Goal: Information Seeking & Learning: Learn about a topic

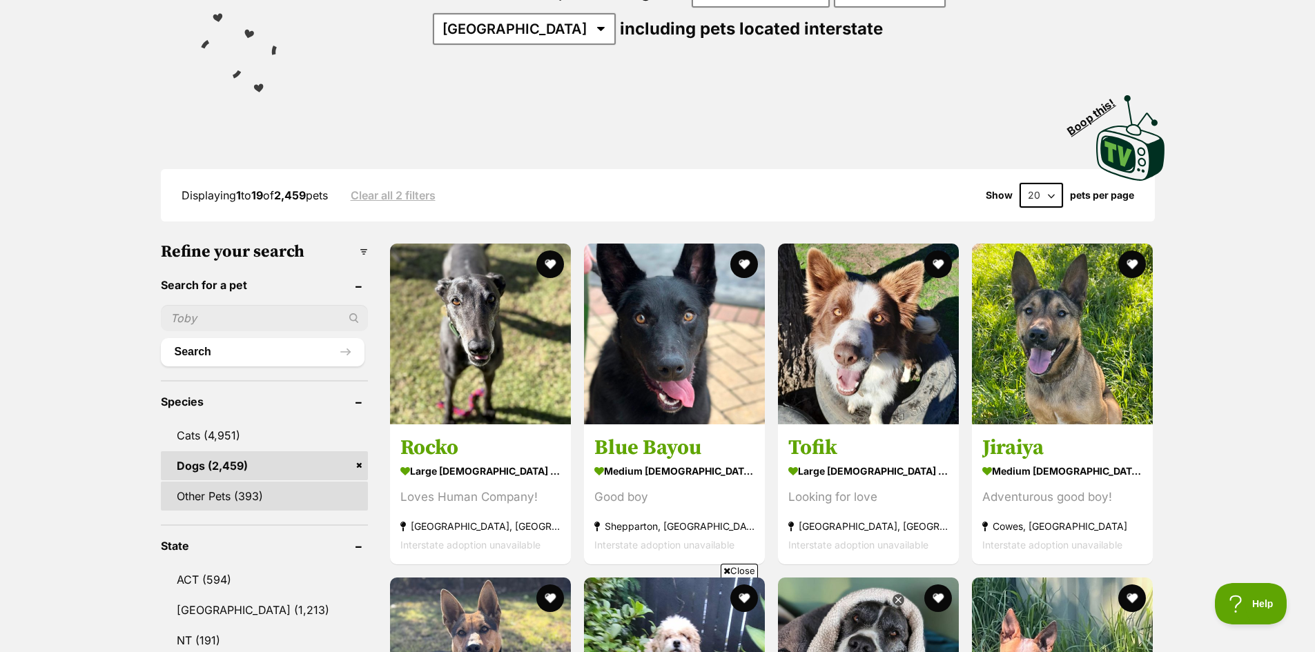
click at [201, 498] on link "Other Pets (393)" at bounding box center [264, 496] width 207 height 29
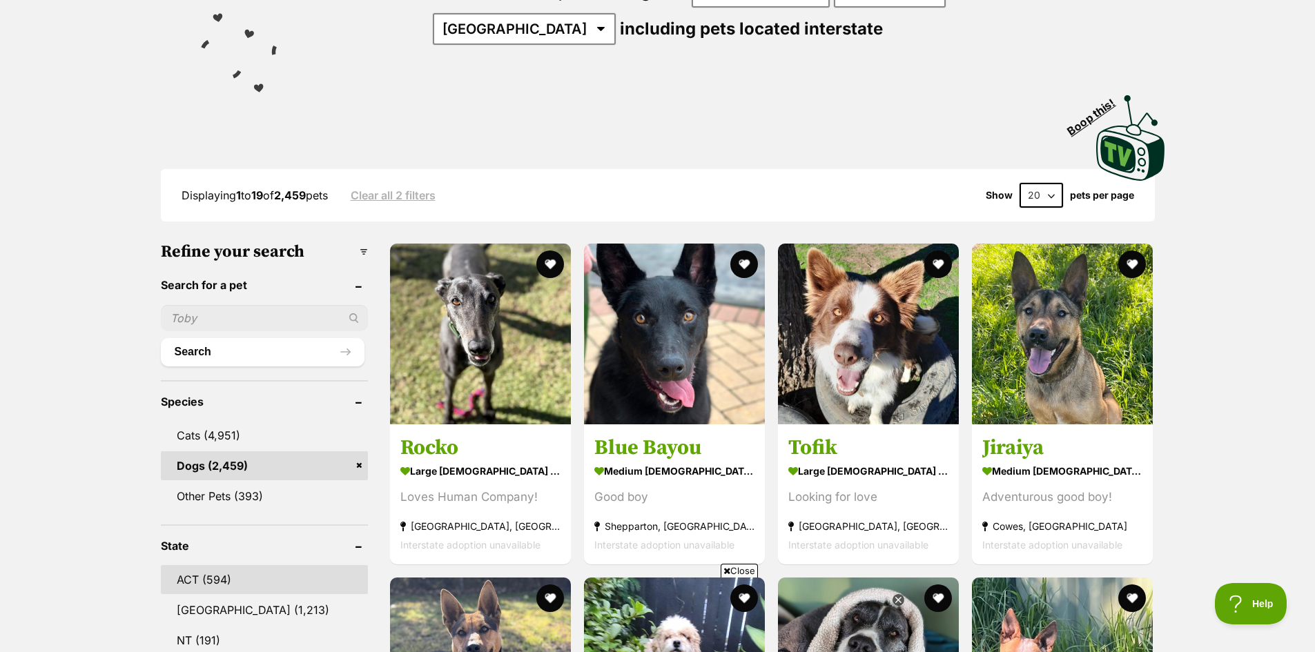
scroll to position [257, 0]
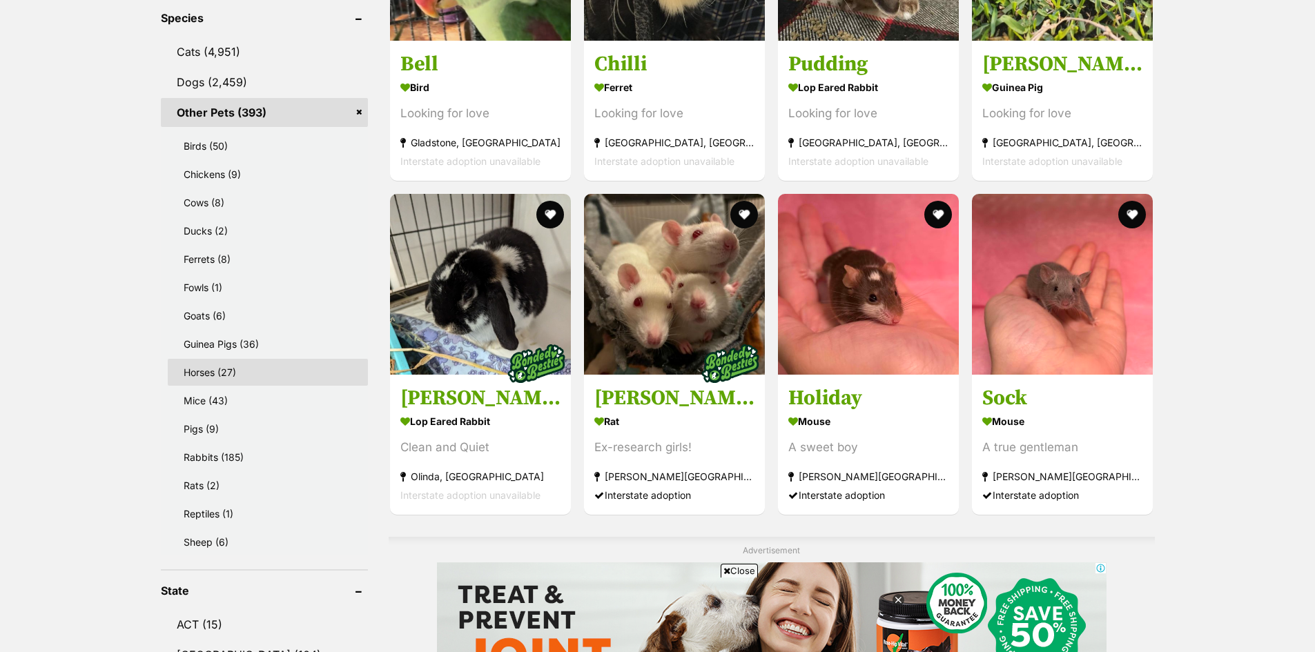
scroll to position [552, 0]
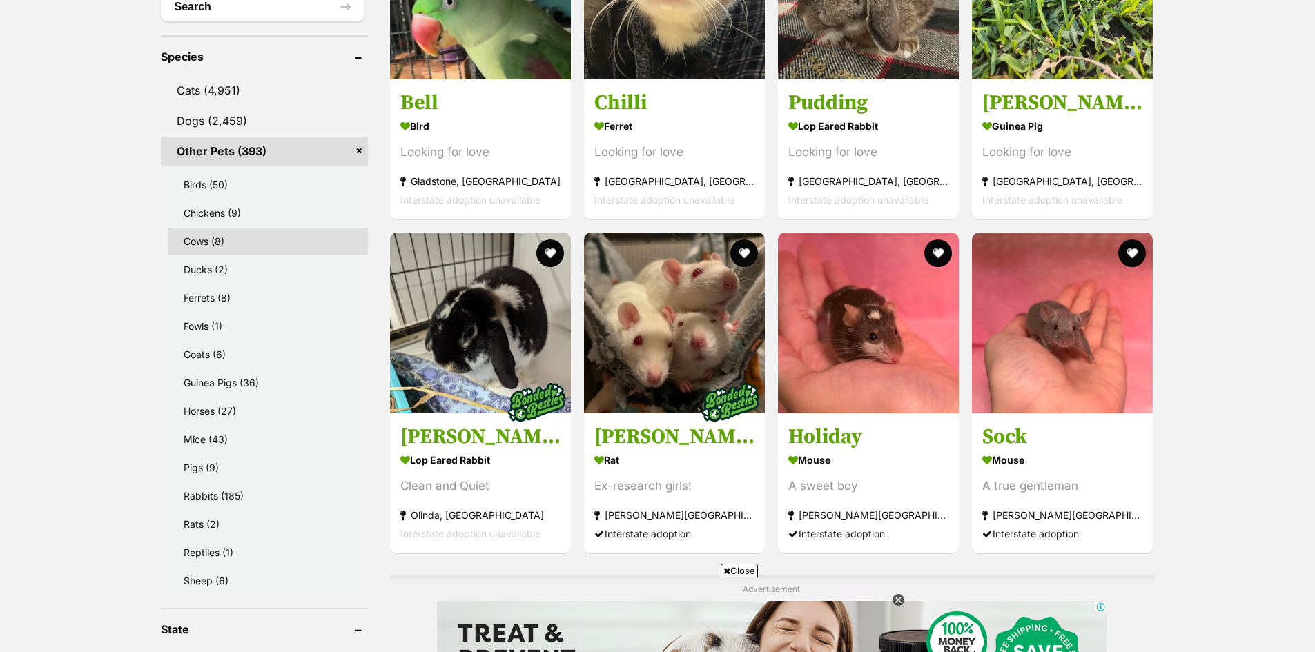
click at [304, 235] on link "Cows (8)" at bounding box center [268, 241] width 200 height 27
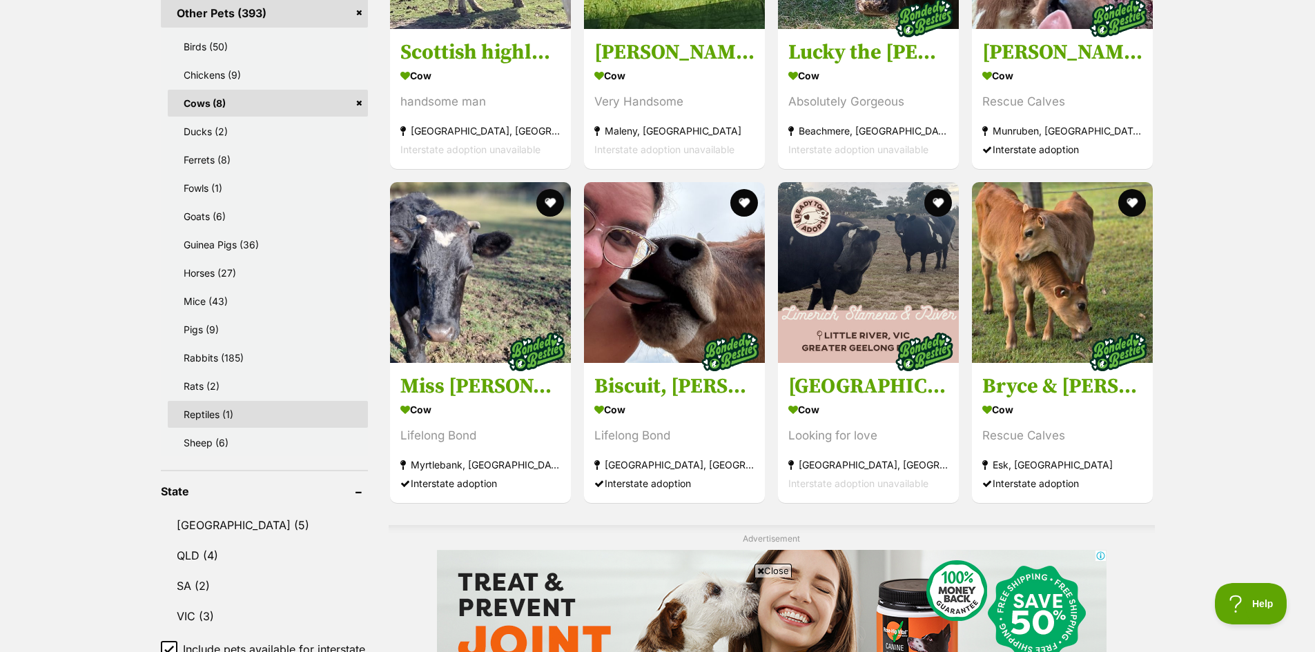
click at [287, 408] on link "Reptiles (1)" at bounding box center [268, 414] width 200 height 27
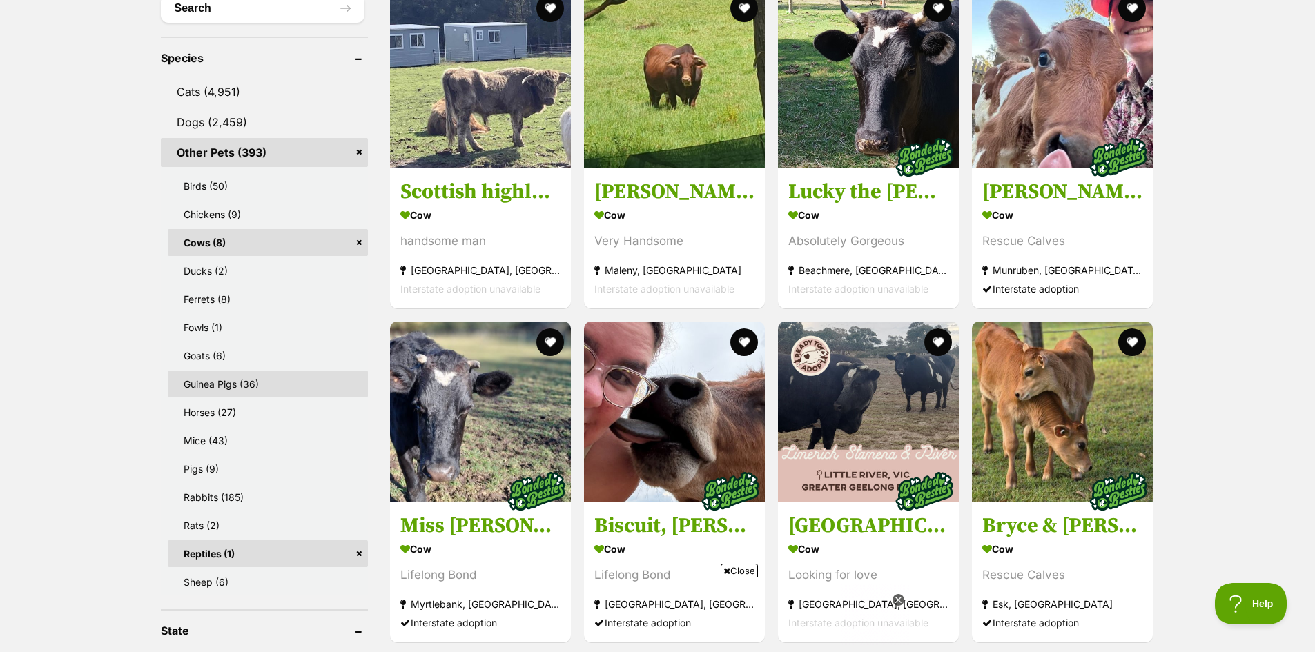
scroll to position [552, 0]
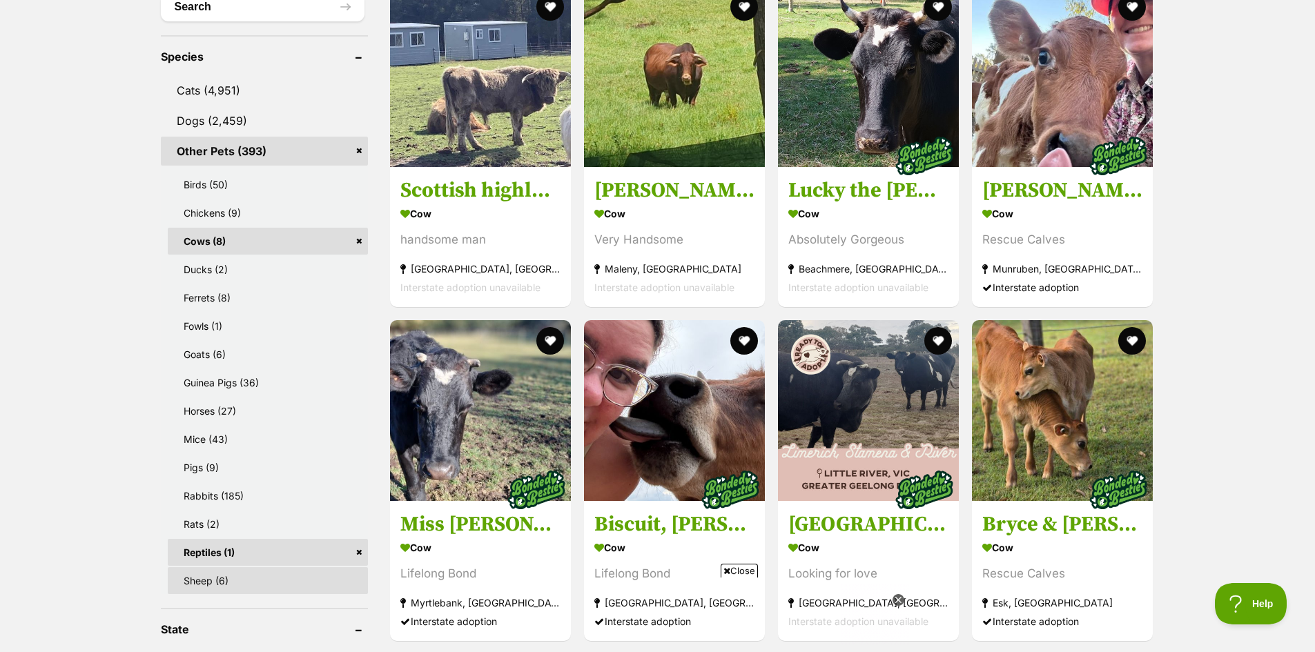
click at [237, 576] on link "Sheep (6)" at bounding box center [268, 580] width 200 height 27
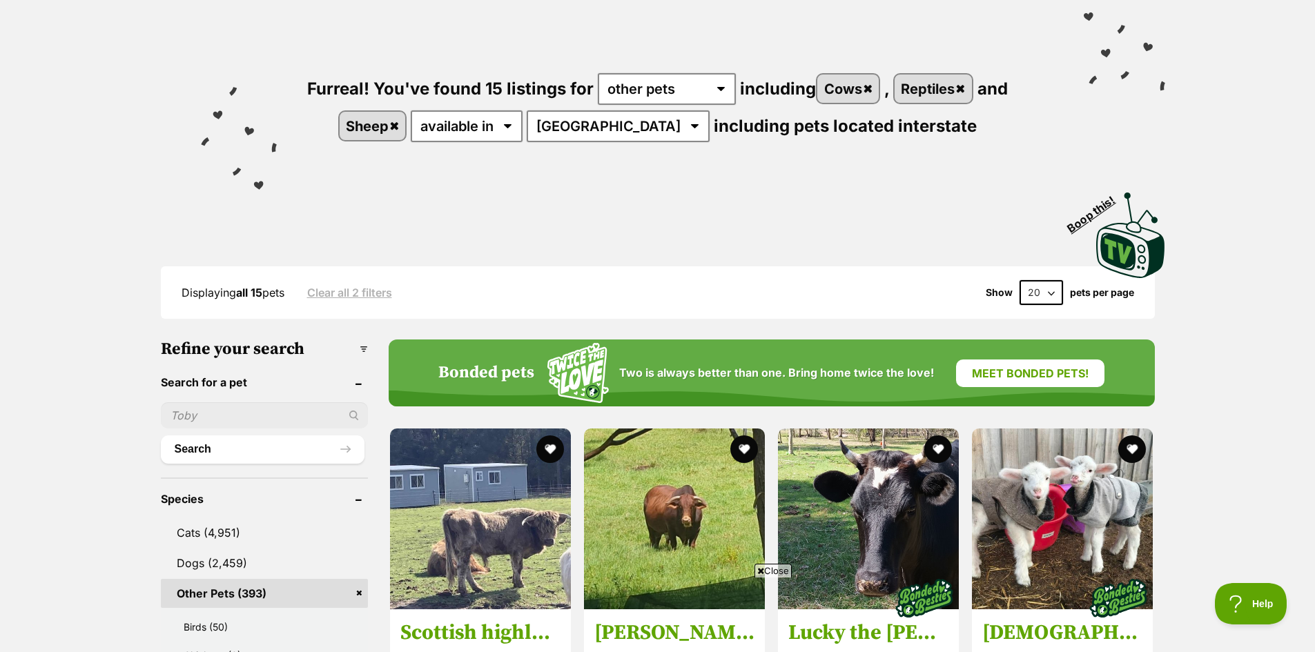
scroll to position [69, 0]
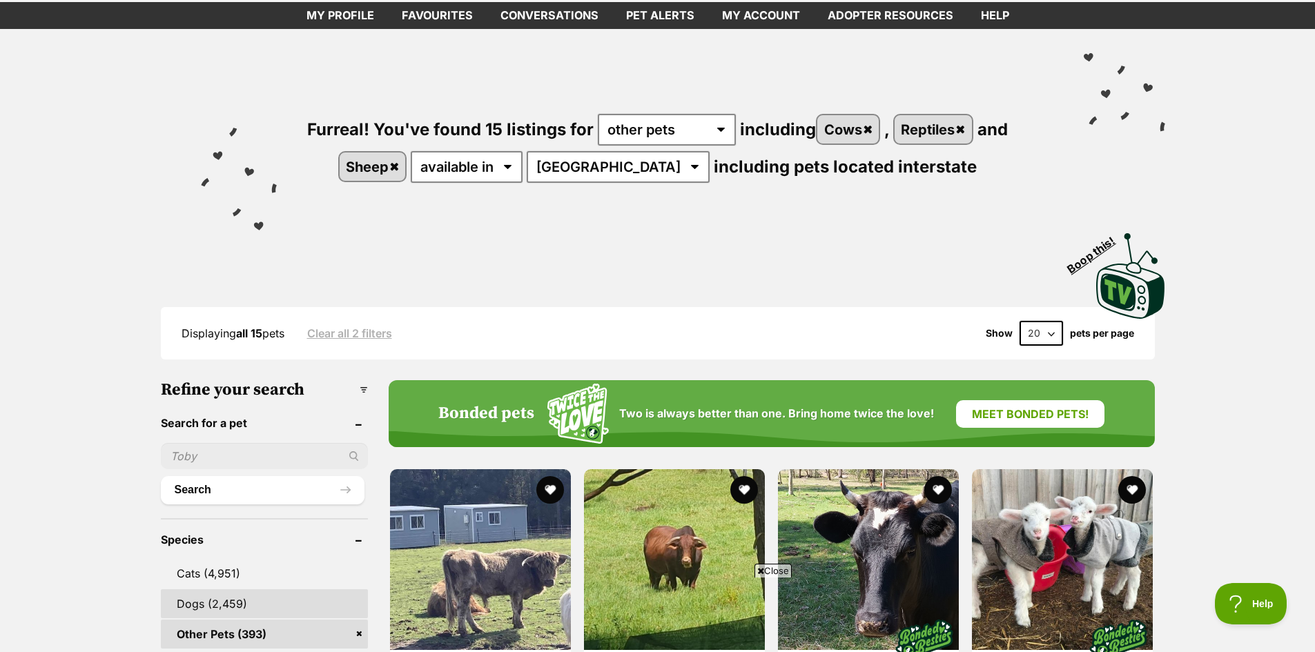
click at [222, 609] on link "Dogs (2,459)" at bounding box center [264, 603] width 207 height 29
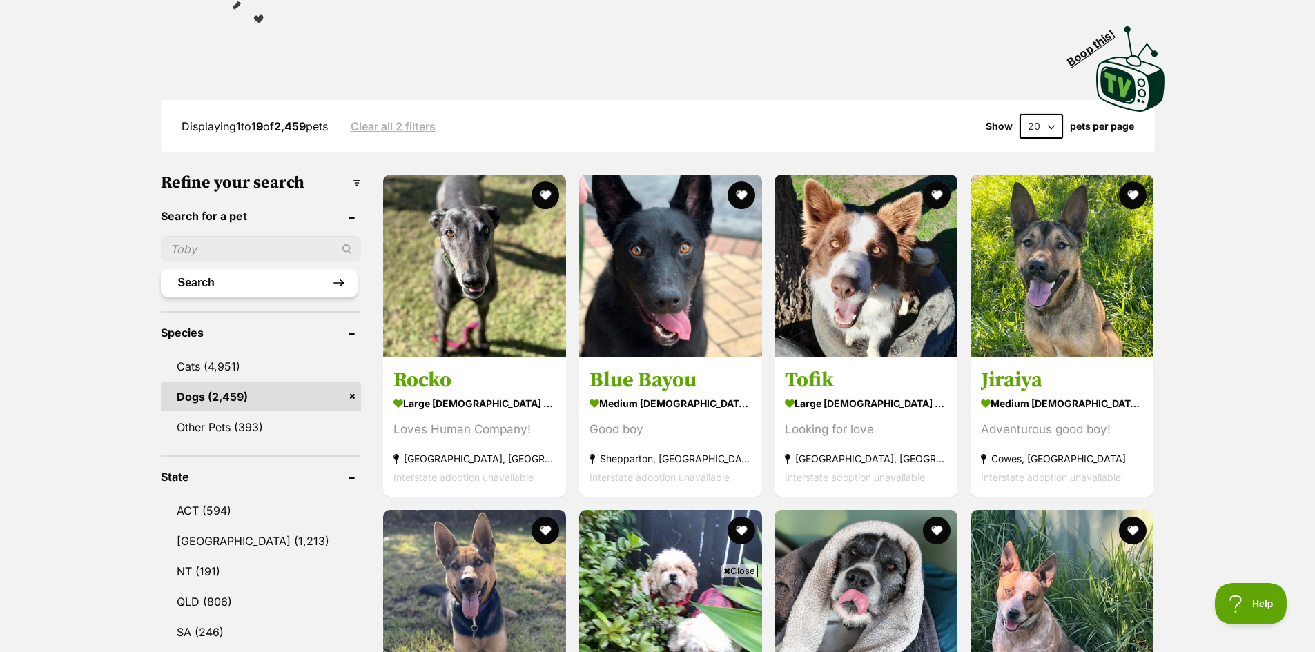
click at [297, 284] on button "Search" at bounding box center [259, 283] width 197 height 28
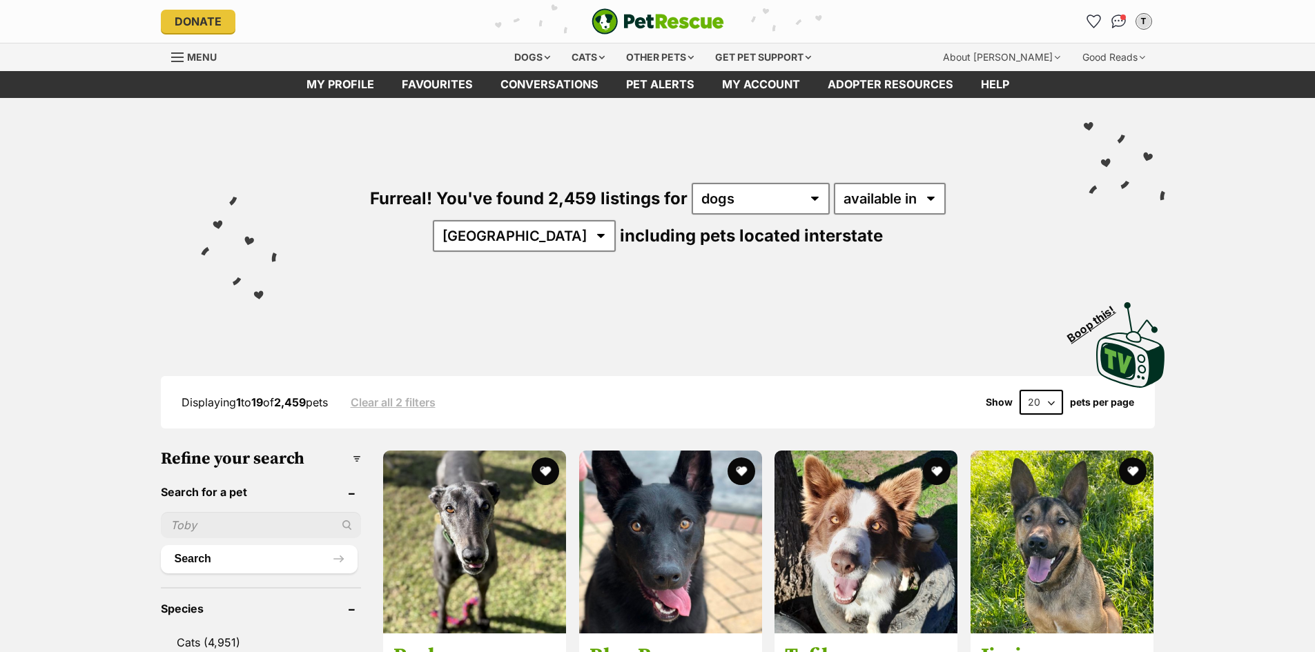
click at [248, 522] on input "text" at bounding box center [261, 525] width 201 height 26
type input "mason"
click at [204, 556] on button "Search" at bounding box center [259, 559] width 197 height 28
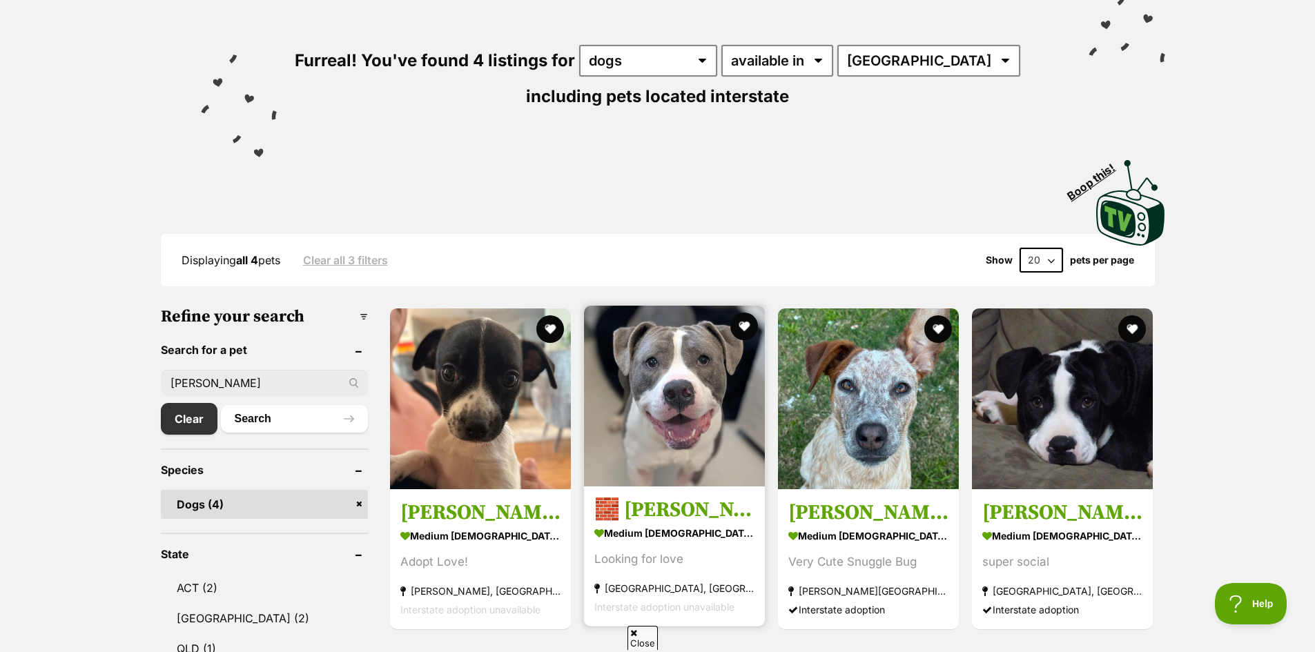
click at [671, 371] on img at bounding box center [674, 396] width 181 height 181
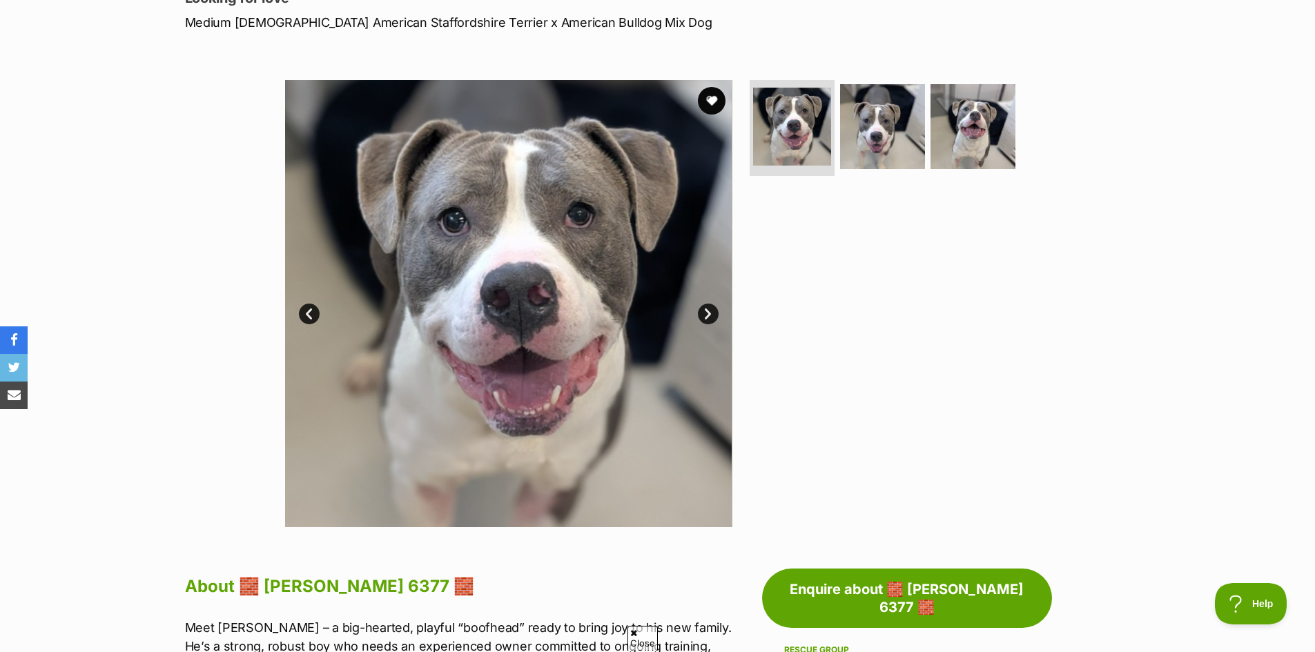
click at [698, 314] on link "Next" at bounding box center [708, 314] width 21 height 21
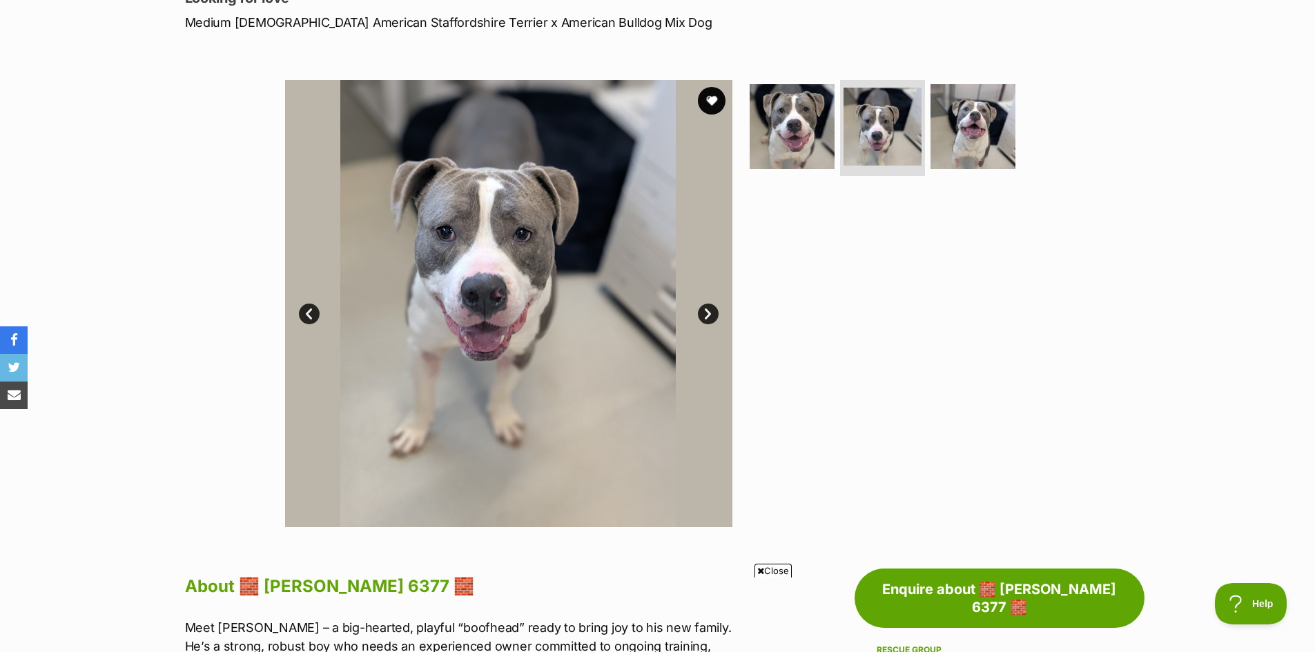
click at [698, 314] on link "Next" at bounding box center [708, 314] width 21 height 21
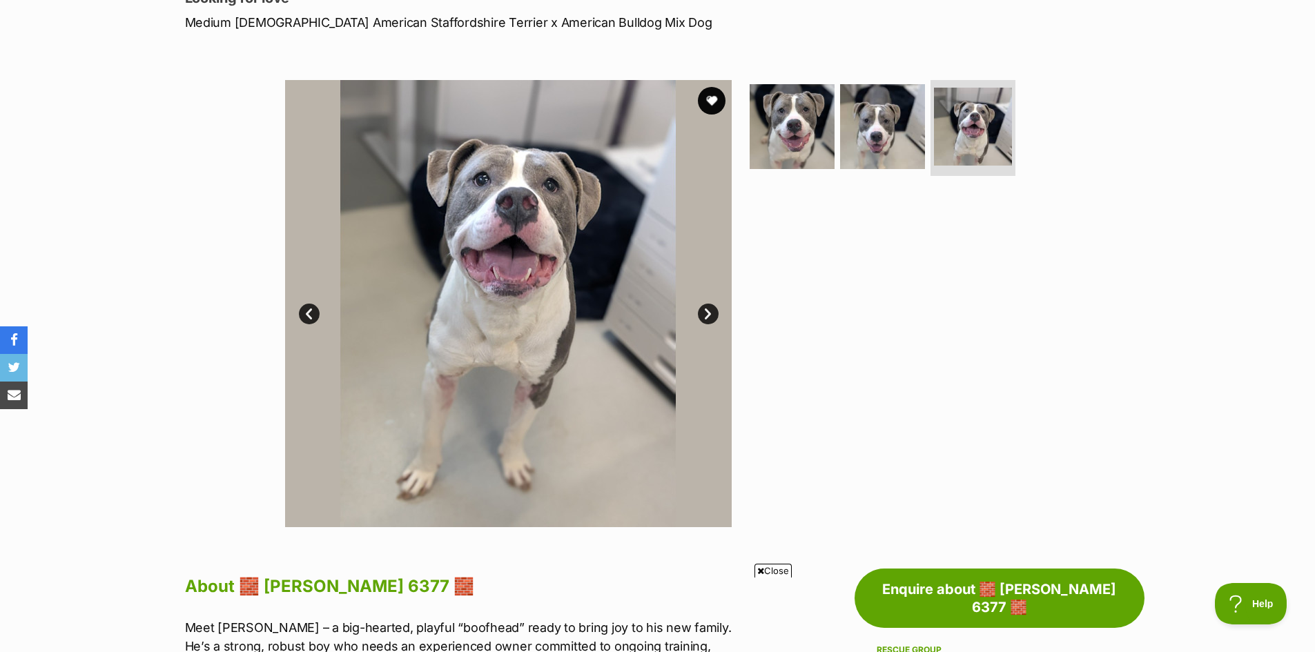
click at [698, 314] on link "Next" at bounding box center [708, 314] width 21 height 21
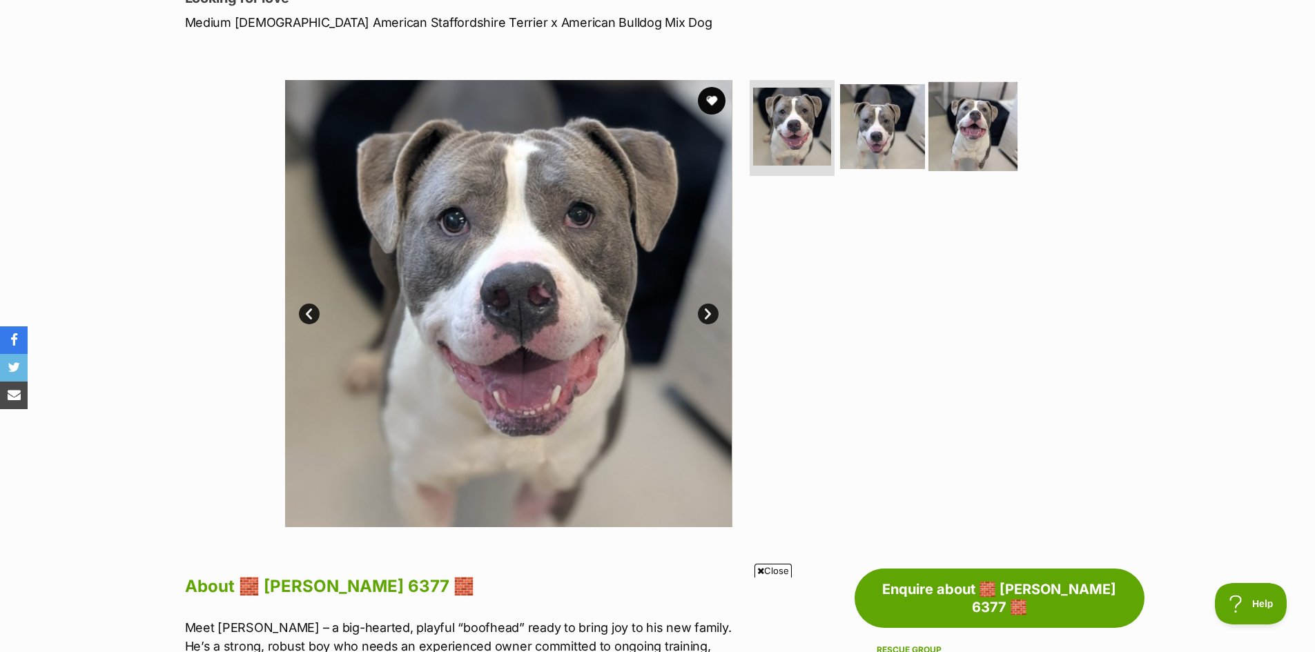
click at [995, 115] on img at bounding box center [972, 125] width 89 height 89
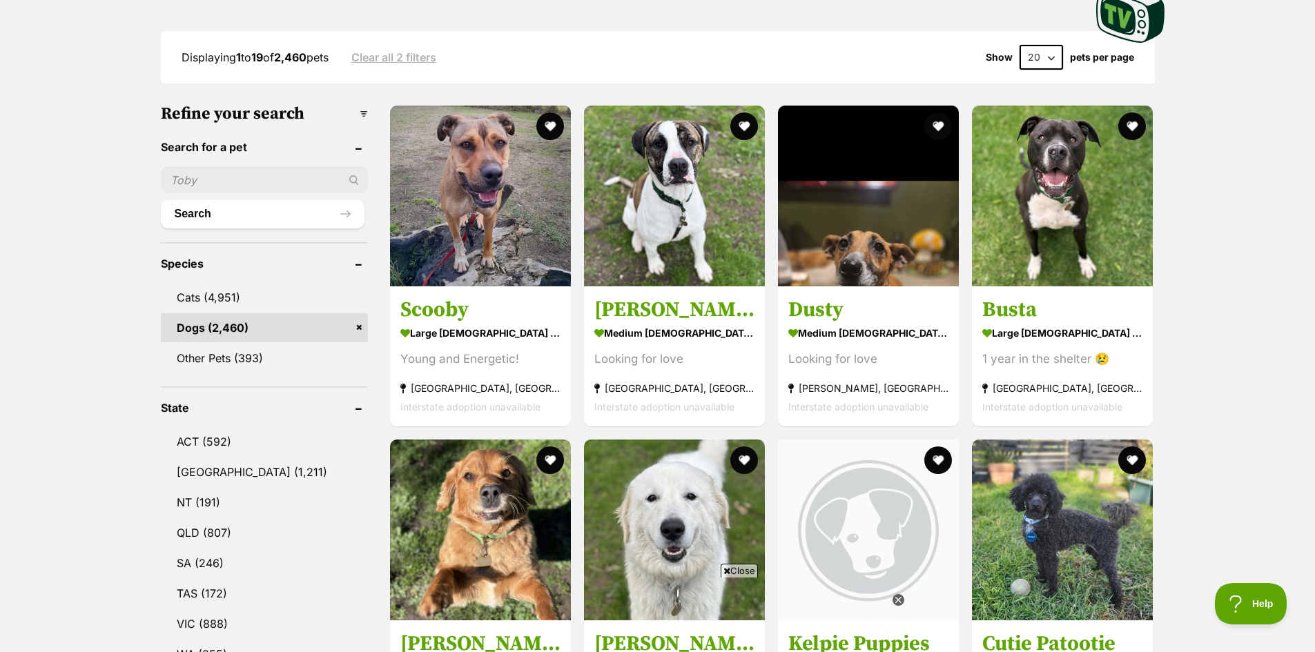
click at [291, 188] on input "text" at bounding box center [264, 180] width 207 height 26
type input "mason"
click at [248, 213] on button "Search" at bounding box center [263, 214] width 204 height 28
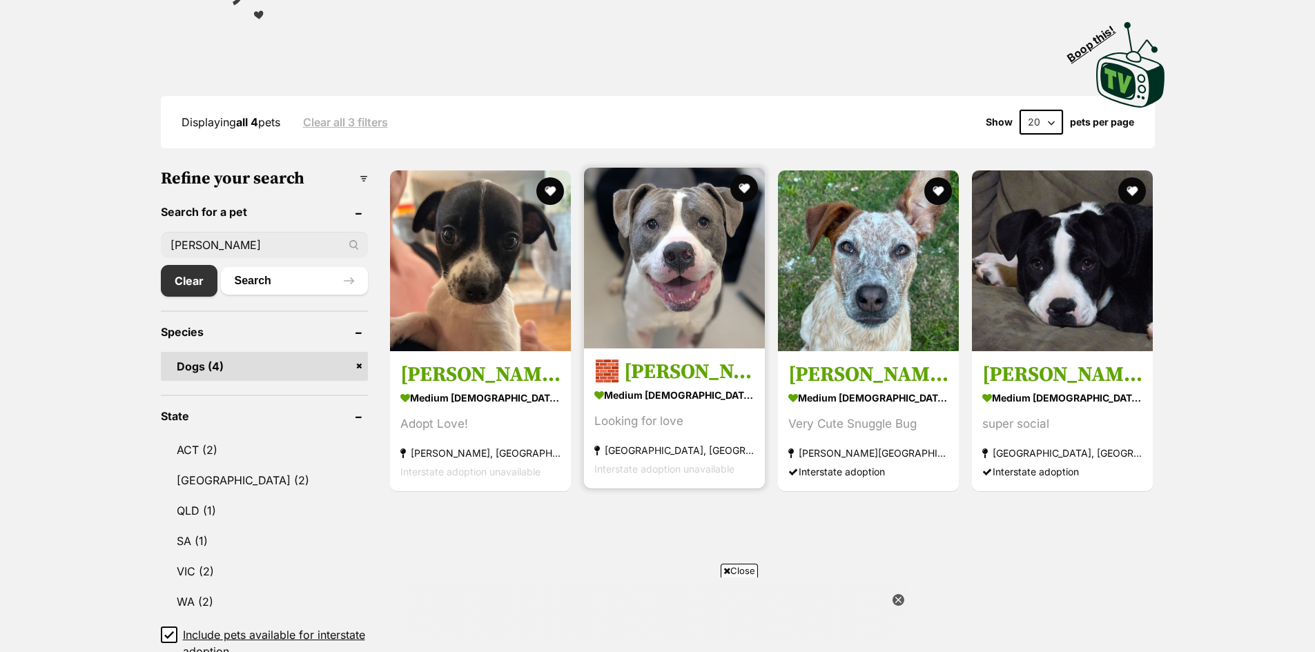
click at [638, 246] on img at bounding box center [674, 258] width 181 height 181
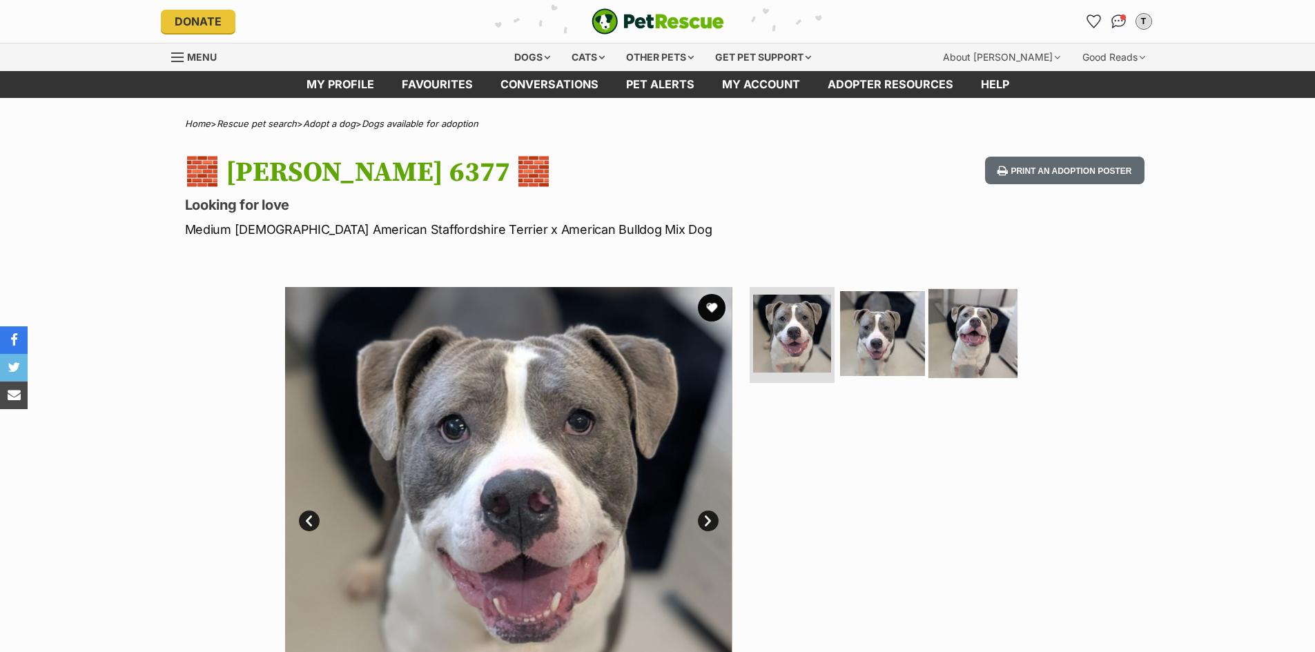
click at [937, 338] on img at bounding box center [972, 332] width 89 height 89
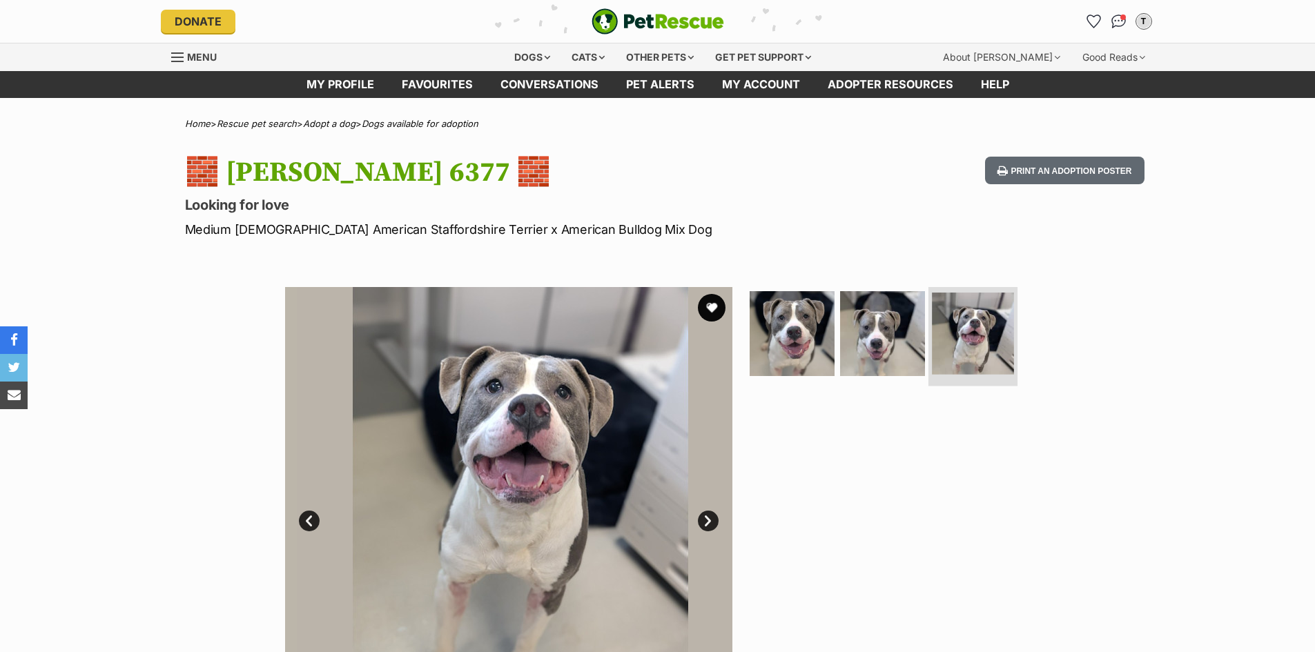
click at [955, 340] on img at bounding box center [973, 334] width 82 height 82
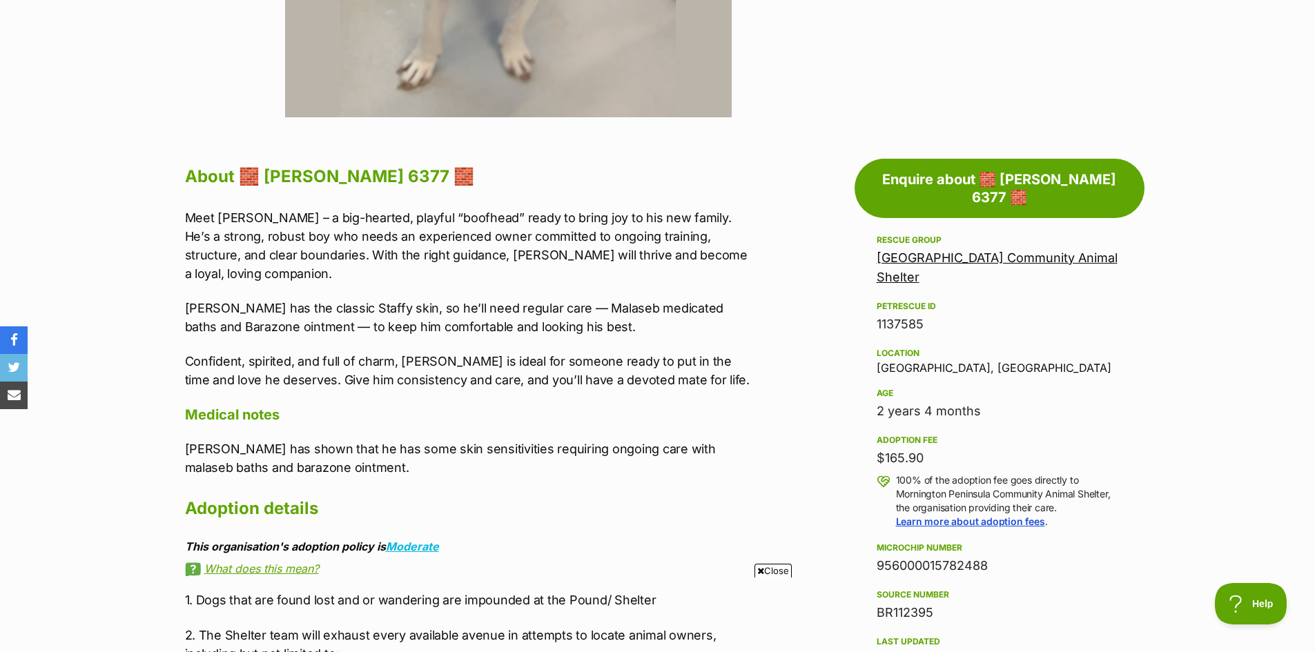
scroll to position [621, 0]
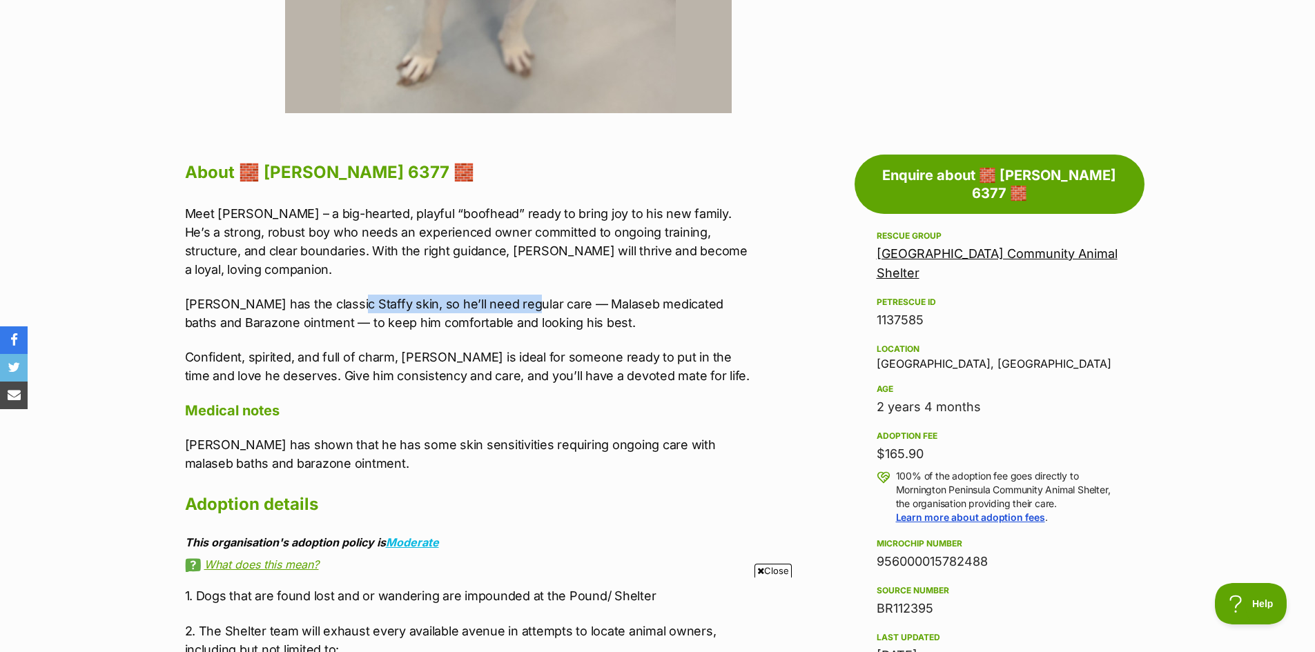
drag, startPoint x: 490, startPoint y: 285, endPoint x: 515, endPoint y: 285, distance: 25.5
click at [515, 295] on p "Mason has the classic Staffy skin, so he’ll need regular care — Malaseb medicat…" at bounding box center [470, 313] width 570 height 37
drag, startPoint x: 547, startPoint y: 303, endPoint x: 624, endPoint y: 306, distance: 77.4
click at [548, 304] on p "Mason has the classic Staffy skin, so he’ll need regular care — Malaseb medicat…" at bounding box center [470, 313] width 570 height 37
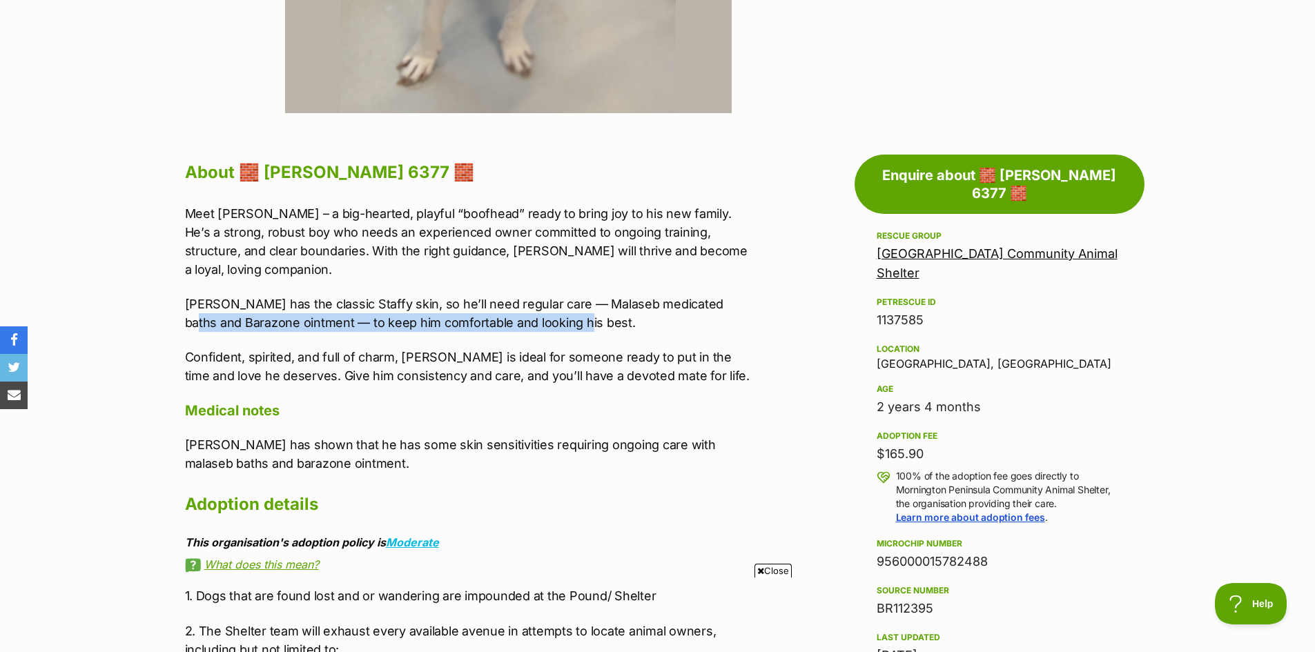
drag, startPoint x: 622, startPoint y: 311, endPoint x: 295, endPoint y: 343, distance: 329.4
click at [406, 351] on p "Confident, spirited, and full of charm, Mason is ideal for someone ready to put…" at bounding box center [470, 366] width 570 height 37
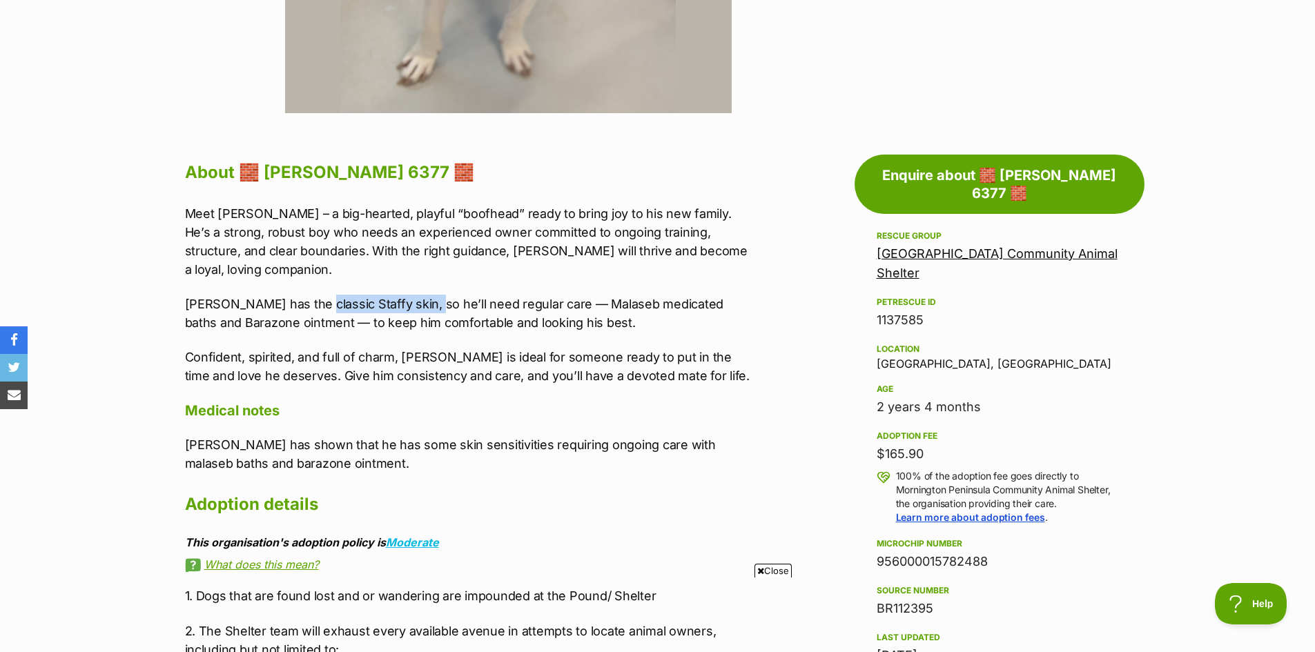
drag, startPoint x: 315, startPoint y: 287, endPoint x: 432, endPoint y: 285, distance: 116.6
click at [425, 295] on p "Mason has the classic Staffy skin, so he’ll need regular care — Malaseb medicat…" at bounding box center [470, 313] width 570 height 37
click at [442, 317] on div "Meet Mason – a big-hearted, playful “boofhead” ready to bring joy to his new fa…" at bounding box center [470, 294] width 570 height 181
drag, startPoint x: 286, startPoint y: 282, endPoint x: 481, endPoint y: 282, distance: 195.3
click at [480, 295] on p "[PERSON_NAME] has the classic Staffy skin, so he’ll need regular care — Malaseb…" at bounding box center [470, 313] width 570 height 37
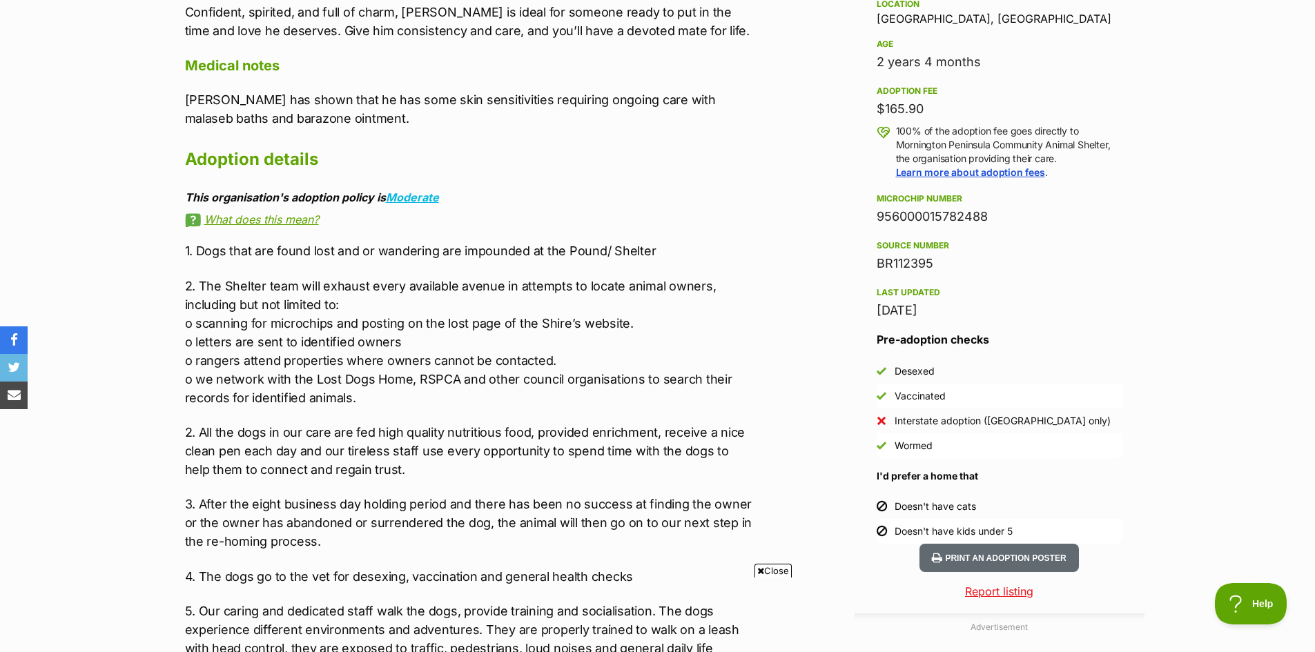
scroll to position [1173, 0]
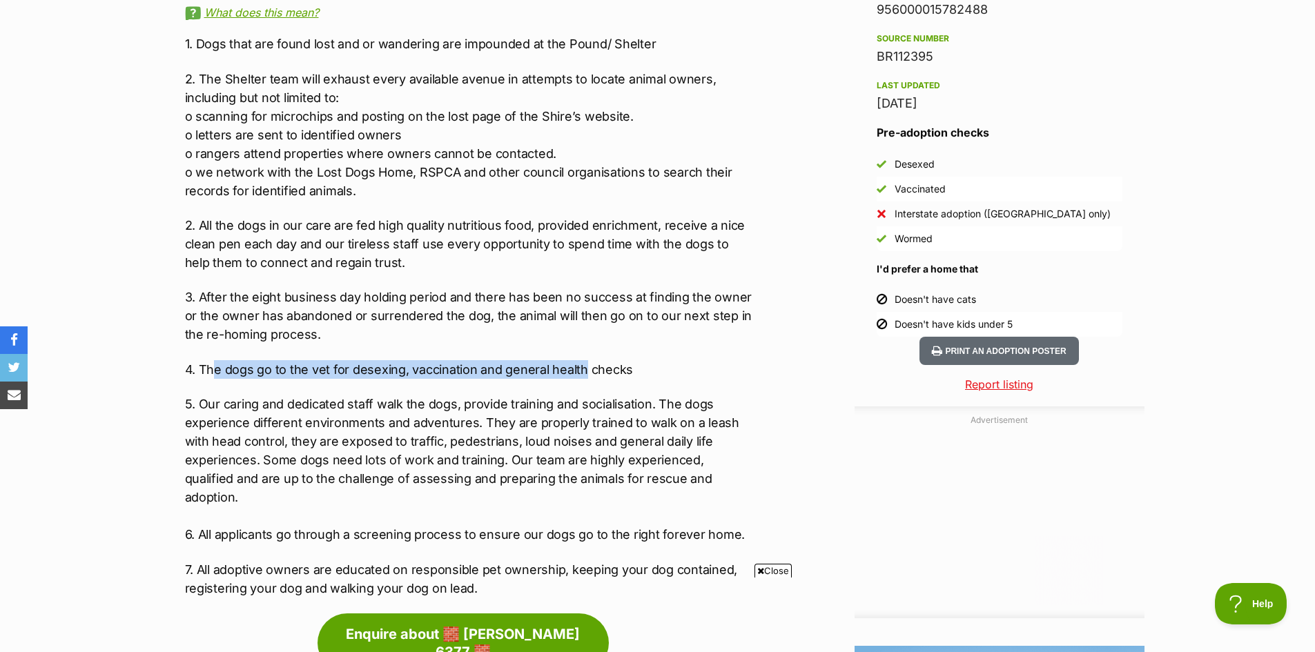
drag, startPoint x: 213, startPoint y: 360, endPoint x: 580, endPoint y: 356, distance: 366.4
click at [580, 360] on p "4. The dogs go to the vet for desexing, vaccination and general health checks" at bounding box center [470, 369] width 570 height 19
click at [548, 406] on p "5. Our caring and dedicated staff walk the dogs, provide training and socialisa…" at bounding box center [470, 469] width 570 height 149
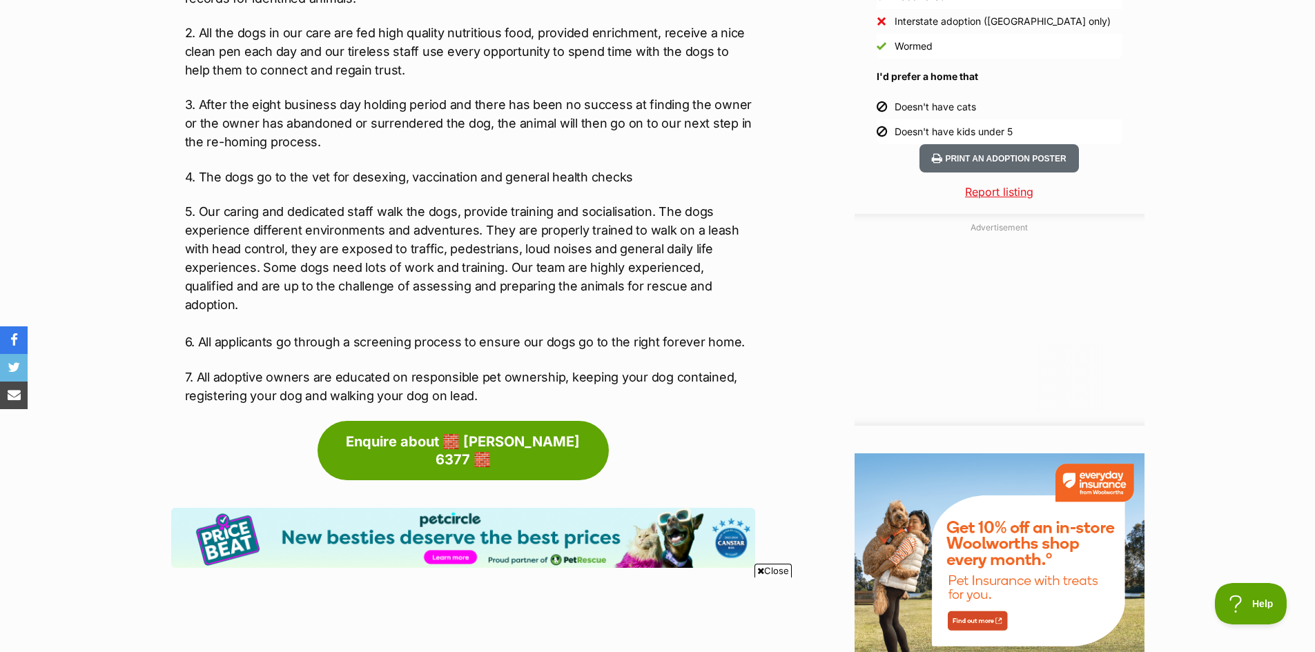
scroll to position [1518, 0]
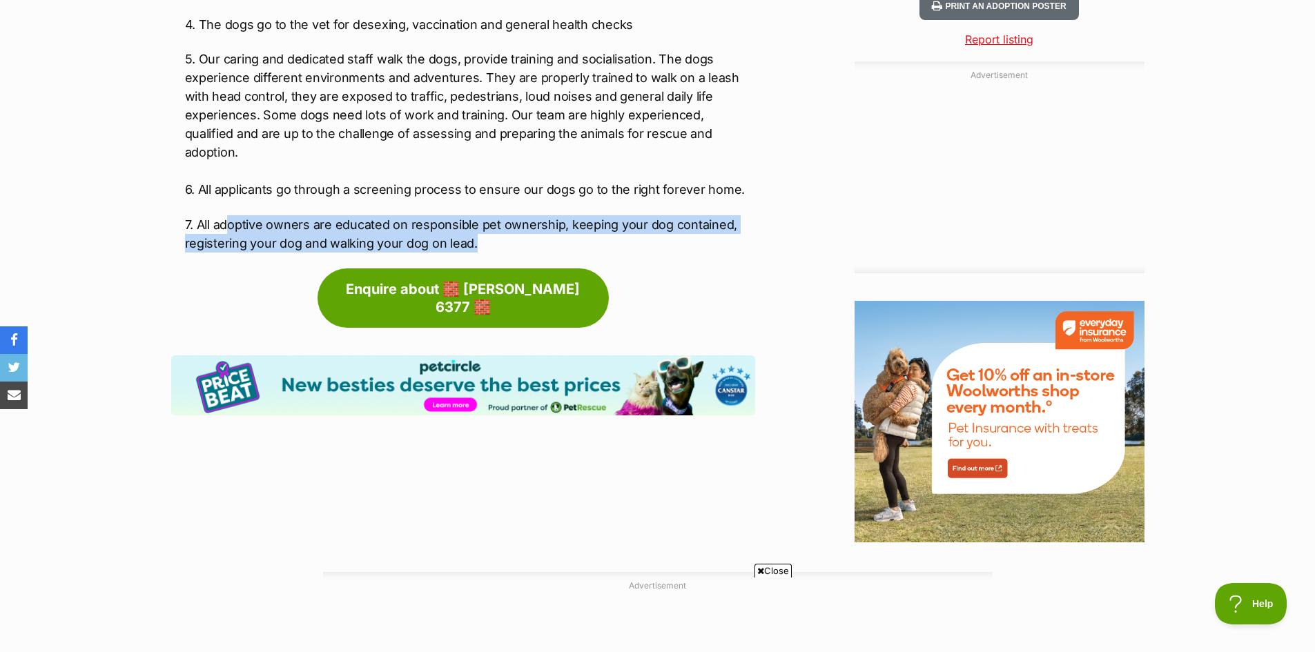
drag, startPoint x: 513, startPoint y: 199, endPoint x: 232, endPoint y: 165, distance: 283.0
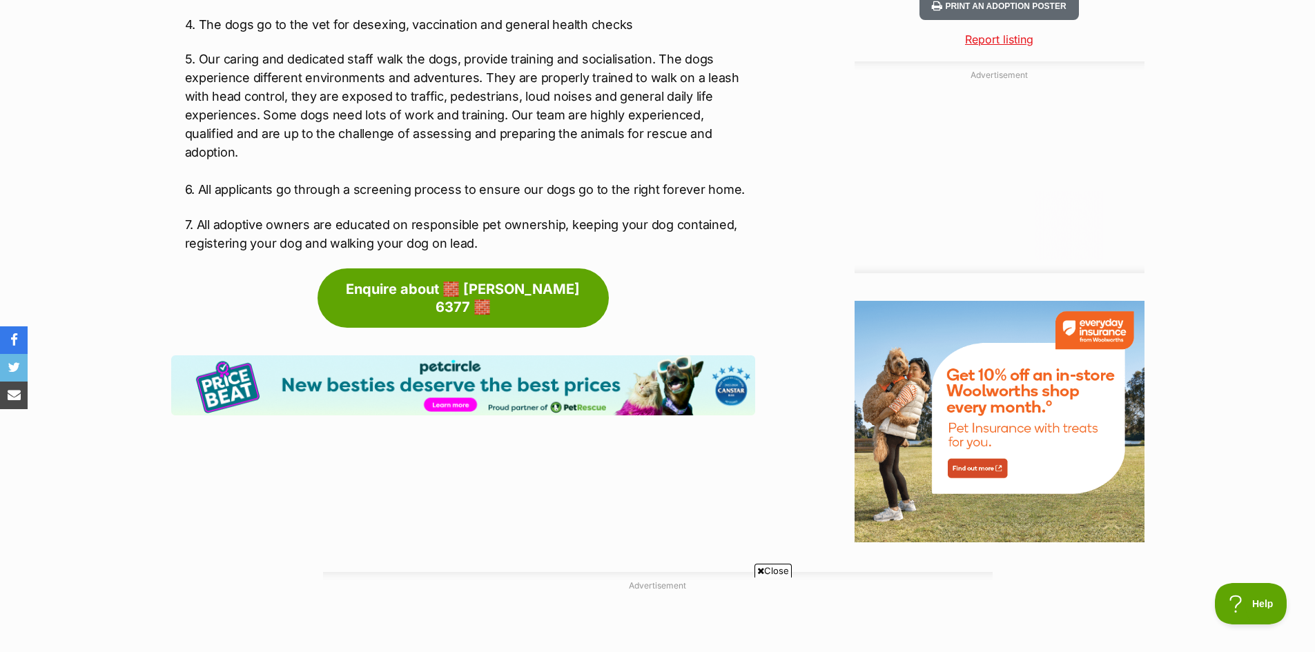
click at [577, 153] on p "5. Our caring and dedicated staff walk the dogs, provide training and socialisa…" at bounding box center [470, 124] width 570 height 149
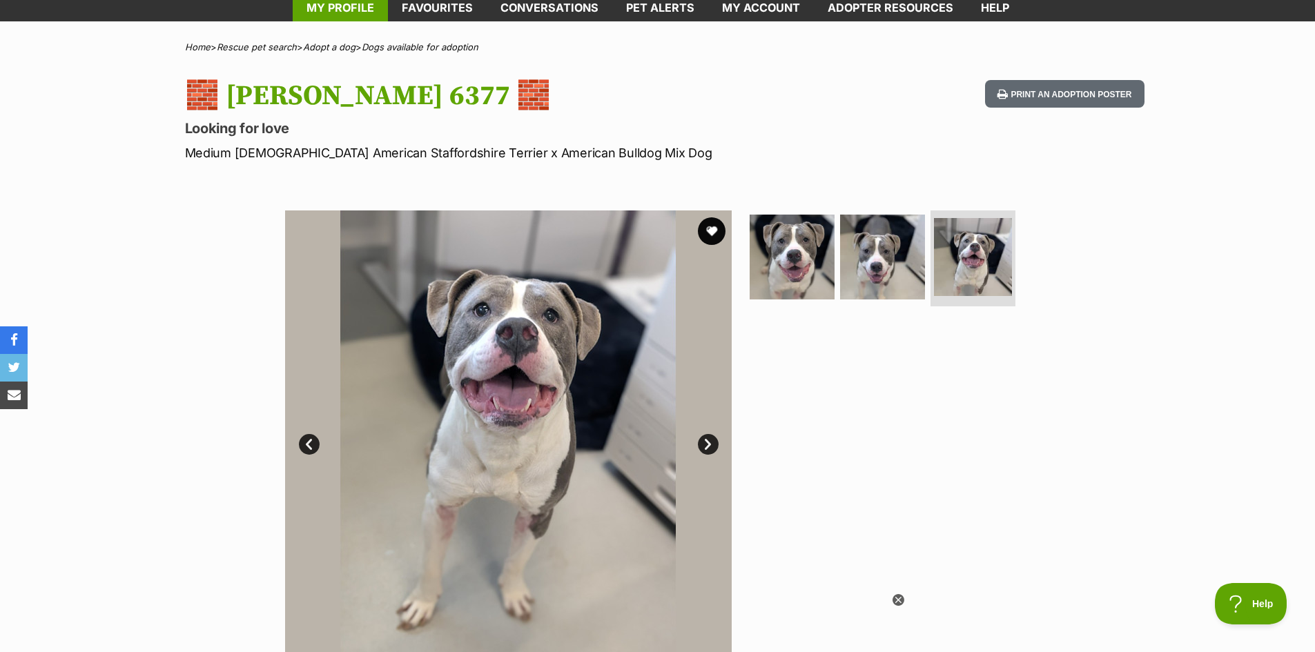
scroll to position [0, 0]
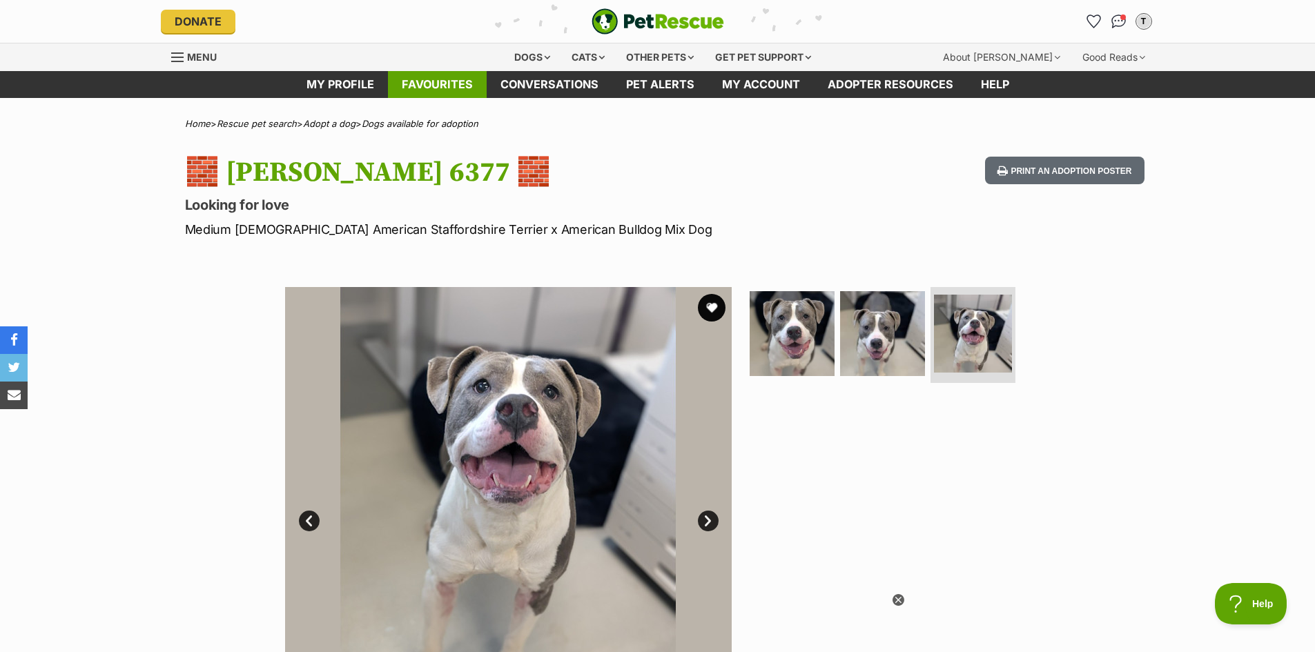
click at [460, 92] on link "Favourites" at bounding box center [437, 84] width 99 height 27
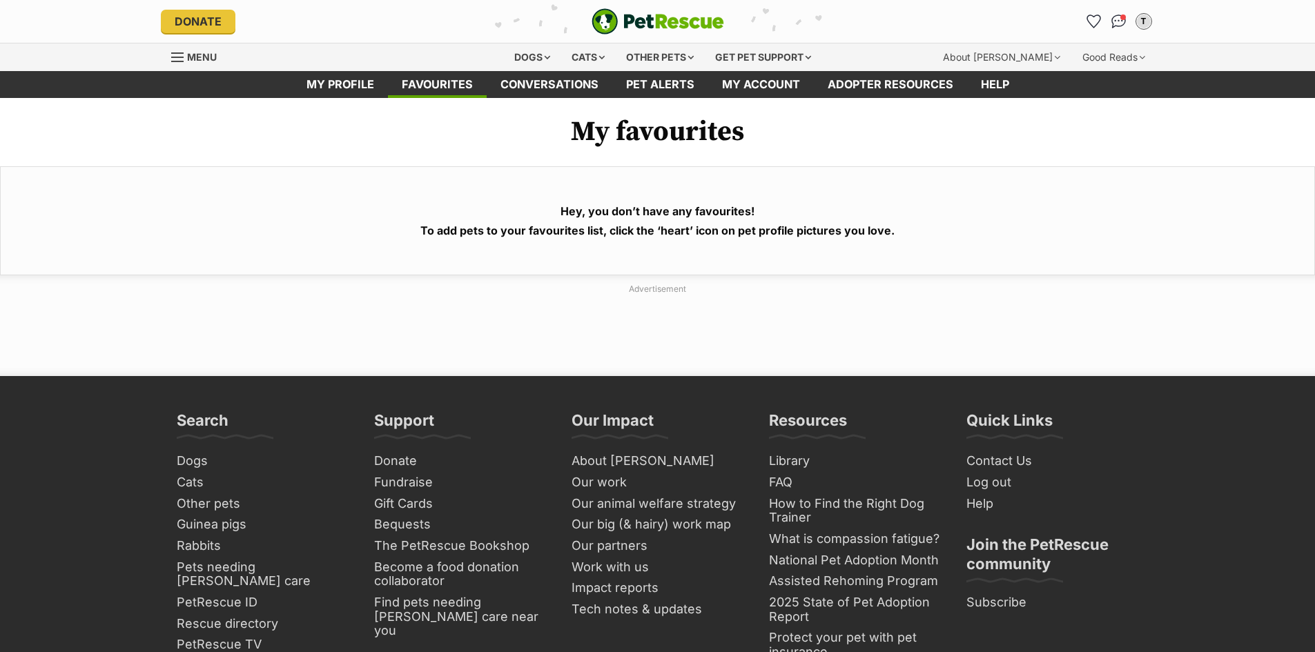
click at [327, 65] on div "Menu" at bounding box center [294, 57] width 246 height 28
click at [323, 83] on link "My profile" at bounding box center [340, 84] width 95 height 27
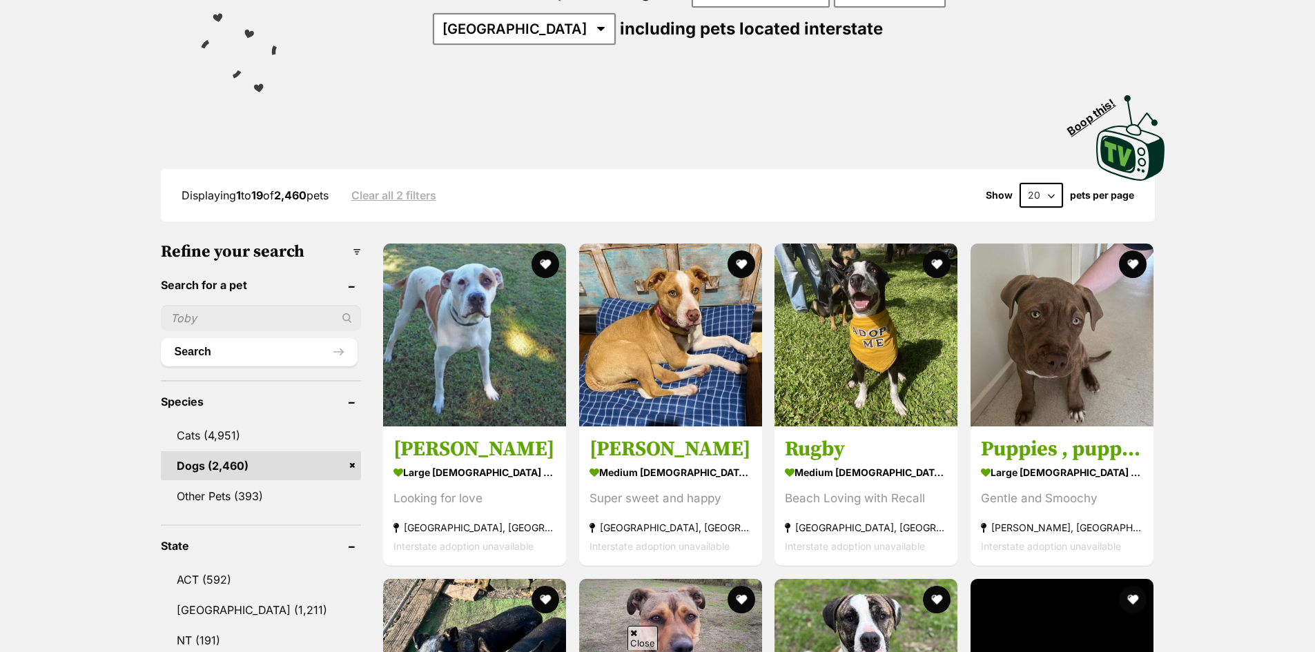
click at [245, 315] on input "text" at bounding box center [261, 318] width 201 height 26
type input "[PERSON_NAME]"
click at [255, 346] on button "Search" at bounding box center [259, 352] width 197 height 28
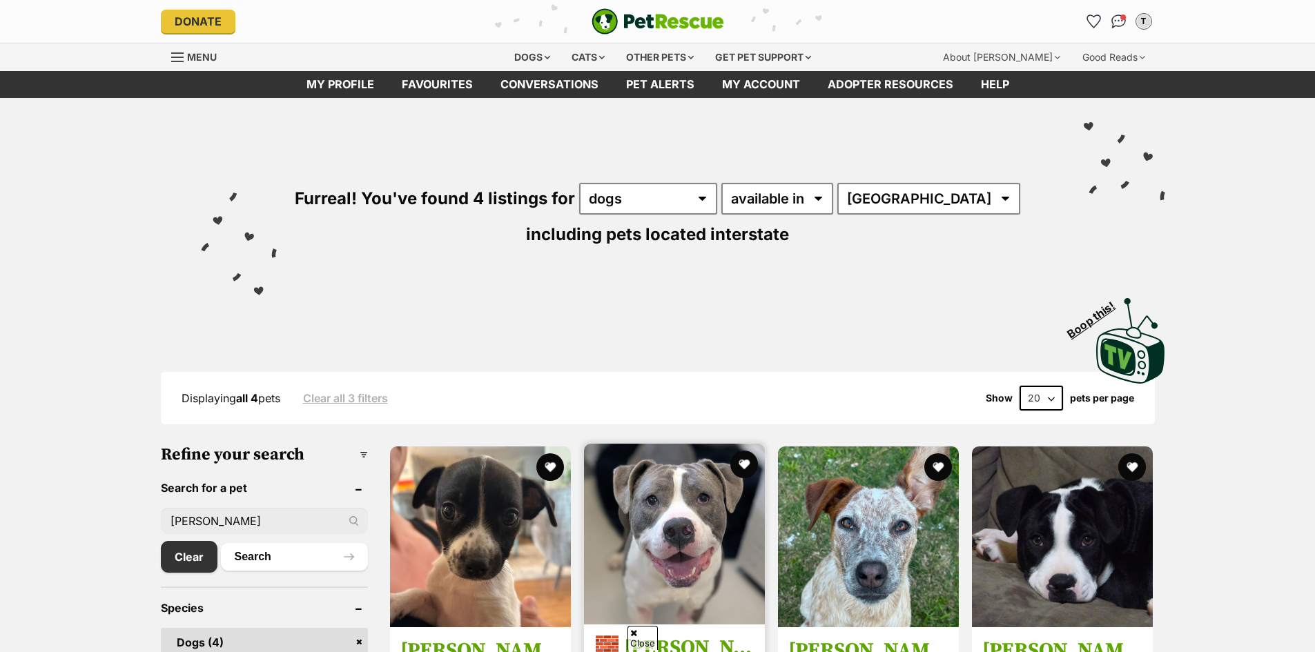
scroll to position [207, 0]
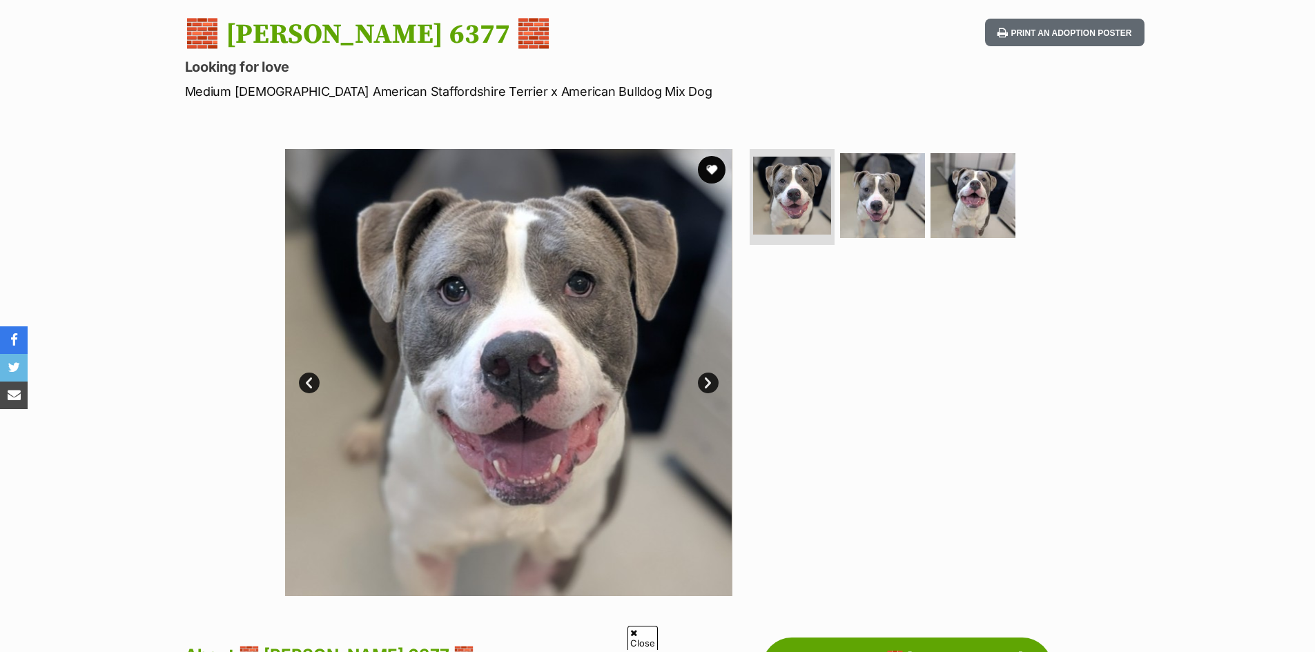
scroll to position [138, 0]
click at [700, 389] on link "Next" at bounding box center [708, 383] width 21 height 21
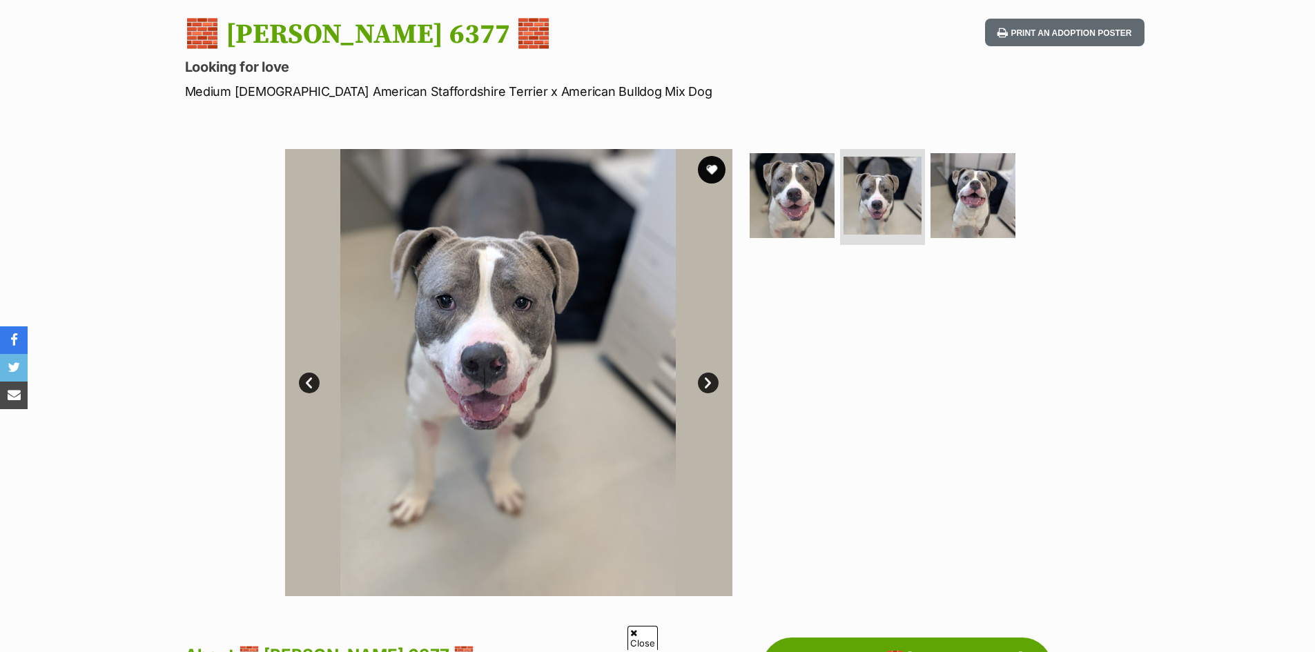
scroll to position [0, 0]
click at [709, 389] on link "Next" at bounding box center [708, 383] width 21 height 21
